Goal: Check status

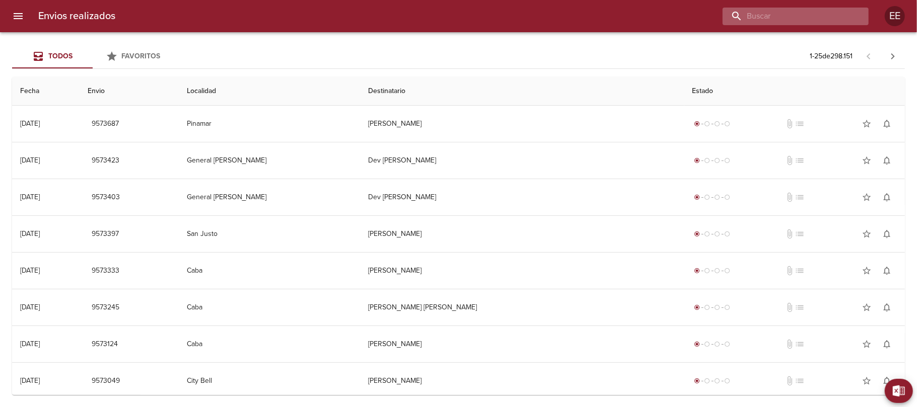
click at [818, 15] on input "buscar" at bounding box center [787, 17] width 129 height 18
paste input "[PERSON_NAME]"
type input "[PERSON_NAME]"
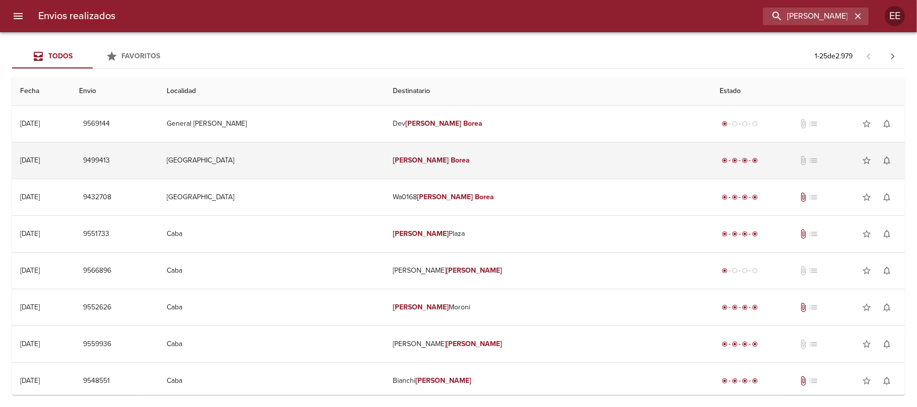
click at [451, 158] on em "Borea" at bounding box center [460, 160] width 19 height 9
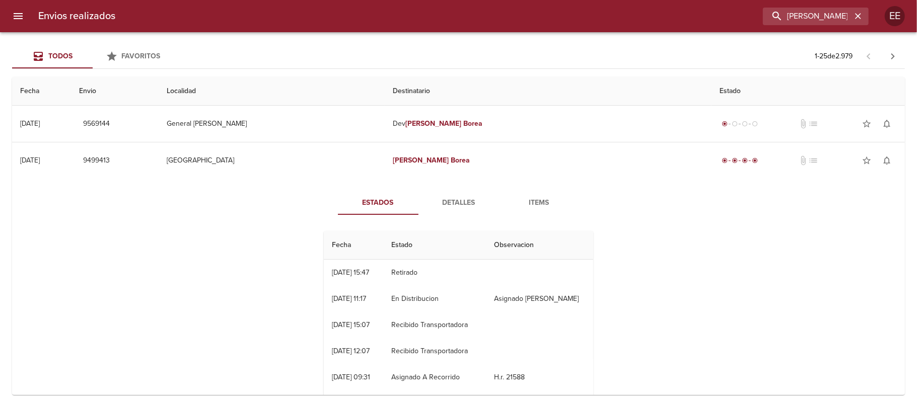
click at [454, 204] on span "Detalles" at bounding box center [459, 203] width 68 height 13
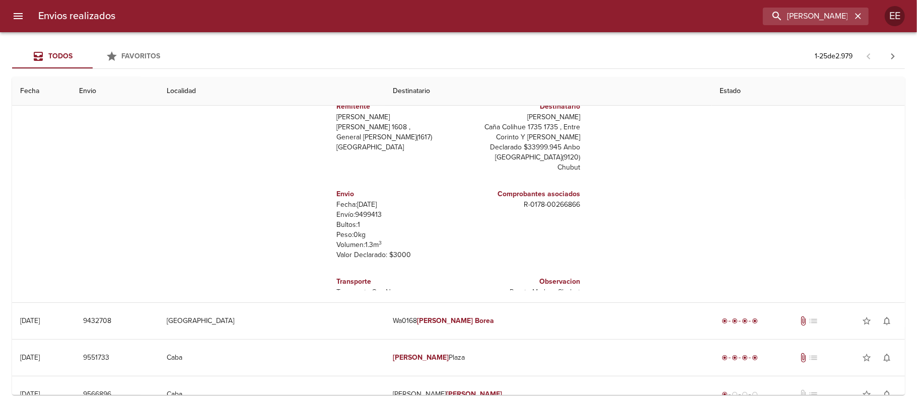
scroll to position [67, 0]
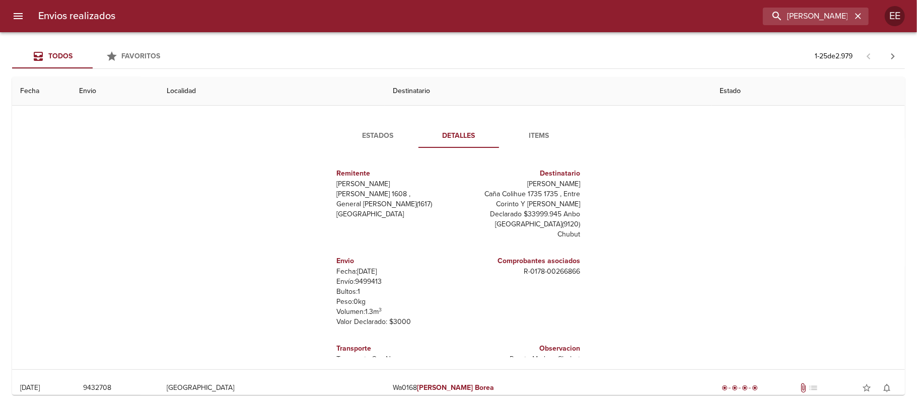
click at [542, 135] on span "Items" at bounding box center [539, 136] width 68 height 13
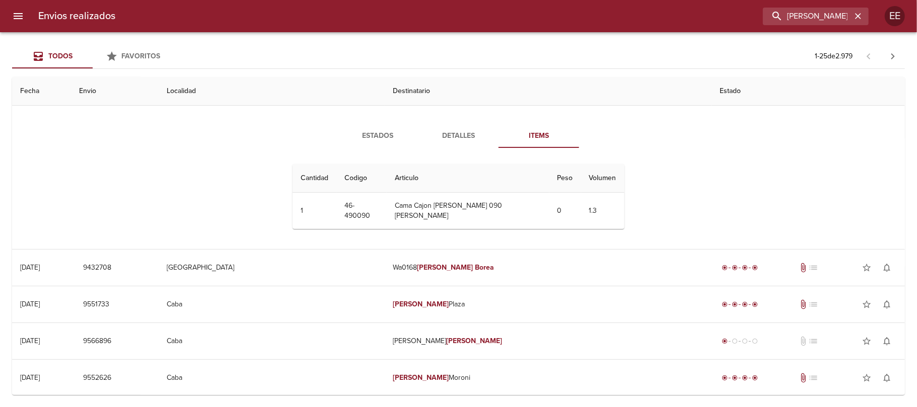
click at [444, 135] on span "Detalles" at bounding box center [458, 136] width 68 height 13
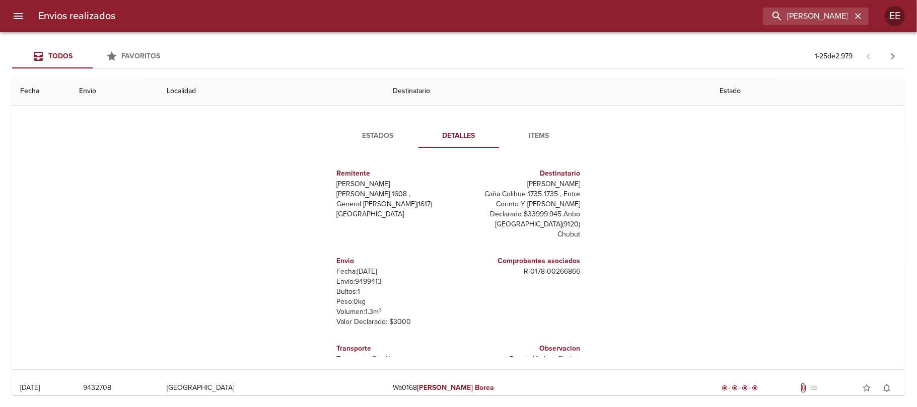
scroll to position [0, 0]
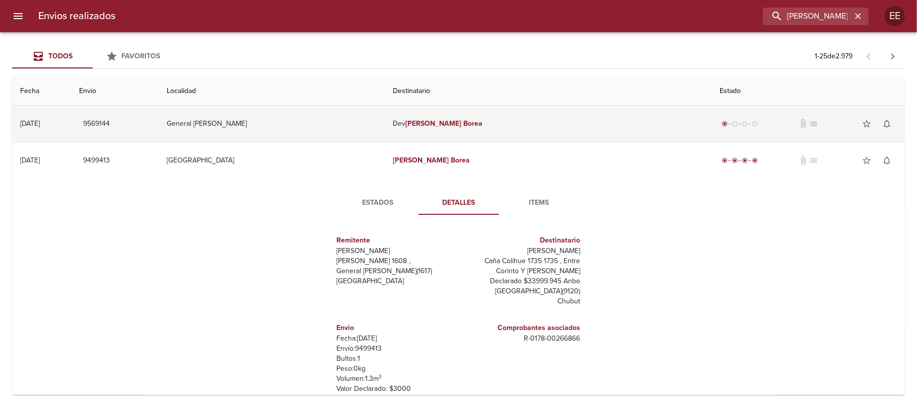
click at [448, 125] on em "[PERSON_NAME]" at bounding box center [433, 123] width 56 height 9
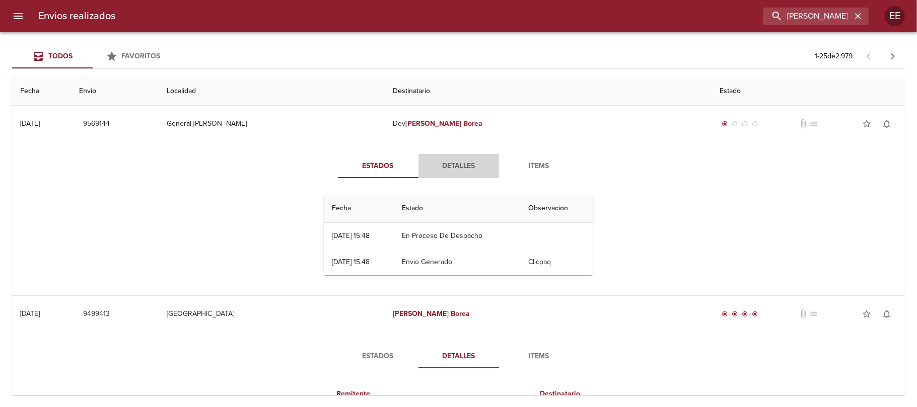
click at [440, 165] on span "Detalles" at bounding box center [459, 166] width 68 height 13
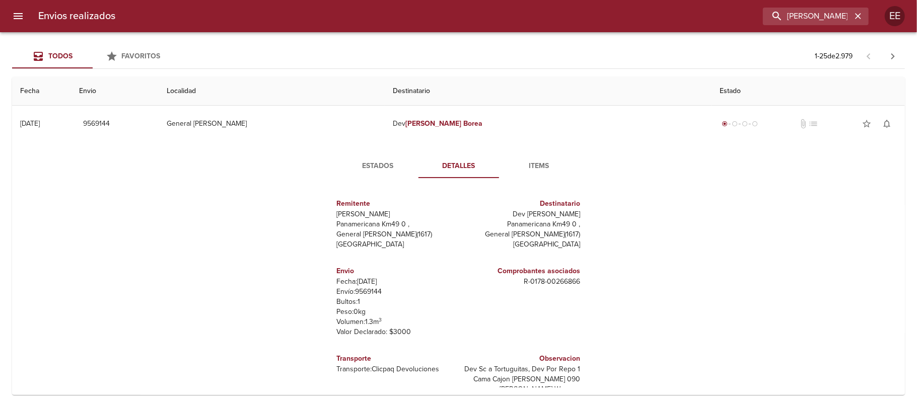
click at [540, 167] on span "Items" at bounding box center [539, 166] width 68 height 13
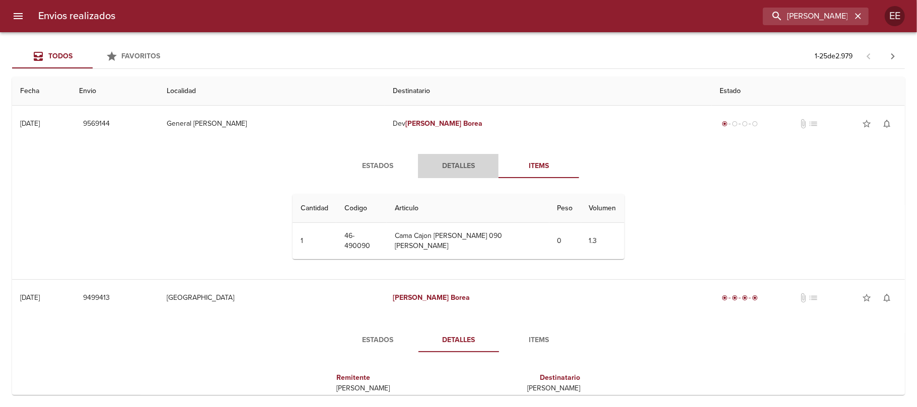
click at [454, 161] on span "Detalles" at bounding box center [458, 166] width 68 height 13
